Goal: Information Seeking & Learning: Learn about a topic

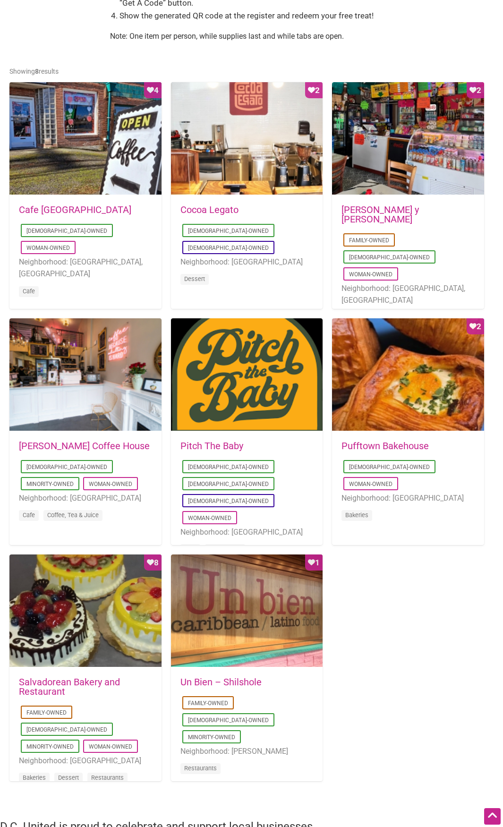
scroll to position [472, 0]
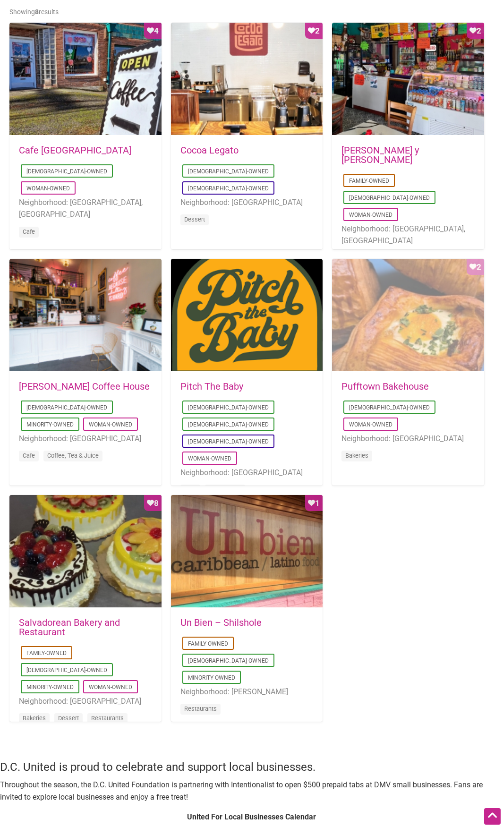
click at [394, 308] on div "Favorite Count 2" at bounding box center [408, 315] width 152 height 113
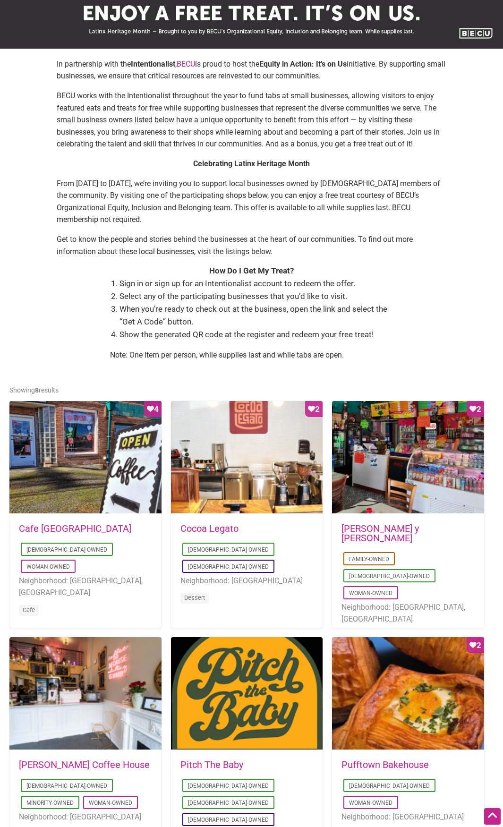
scroll to position [94, 0]
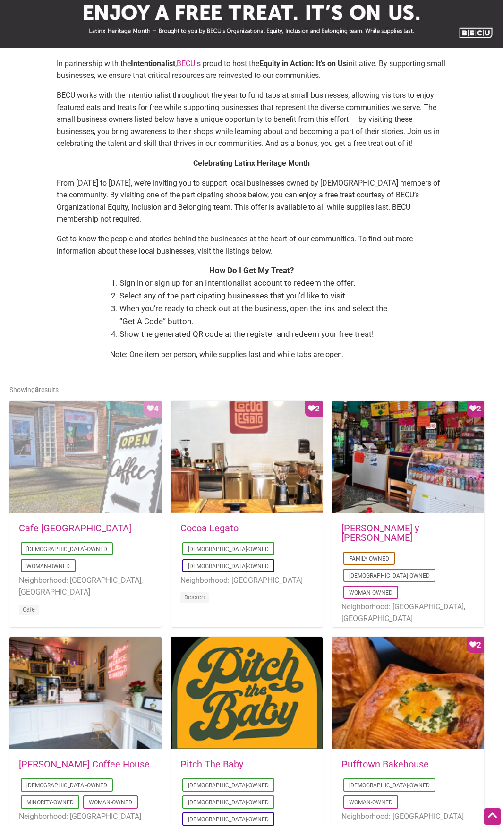
click at [103, 437] on div "Favorite Count 4" at bounding box center [85, 457] width 152 height 113
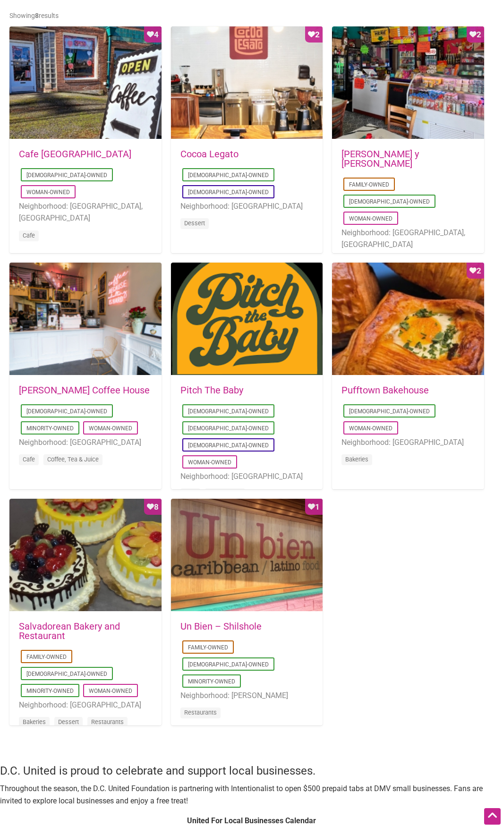
scroll to position [472, 0]
